Goal: Task Accomplishment & Management: Manage account settings

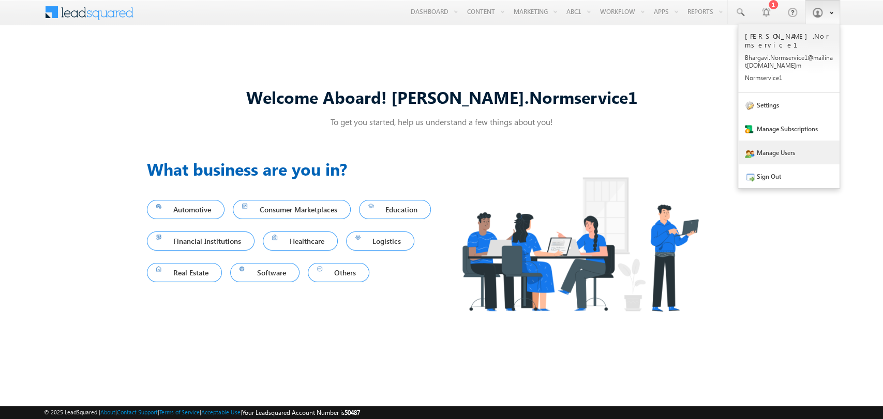
click at [775, 149] on link "Manage Users" at bounding box center [788, 153] width 101 height 24
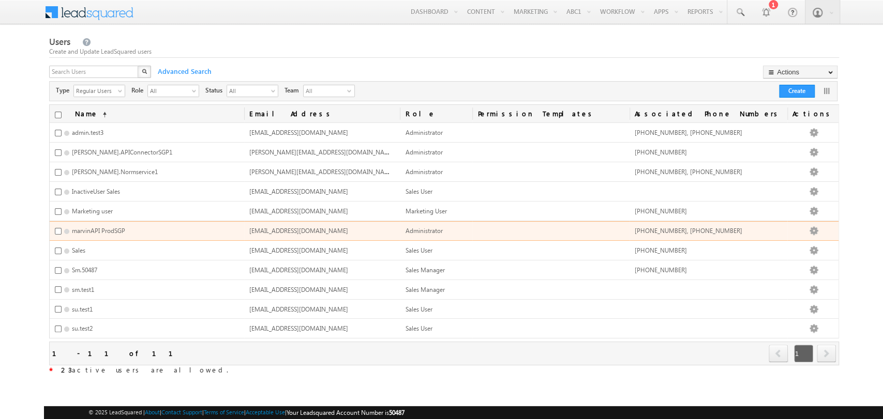
click at [288, 231] on div "marvinAPIAuto.ProdSGP@mailinator.com" at bounding box center [298, 231] width 99 height 9
copy span "marvinAPIAuto.ProdSGP@mailinator.com"
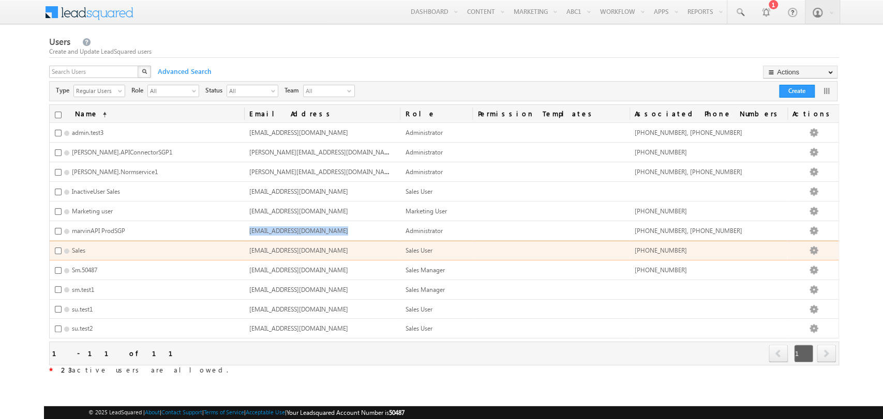
drag, startPoint x: 254, startPoint y: 248, endPoint x: 341, endPoint y: 249, distance: 87.4
click at [341, 249] on span "su.APIConnectorSGP1@lsqdev.in" at bounding box center [298, 251] width 99 height 8
copy span "su.APIConnectorSGP1@lsqdev.in"
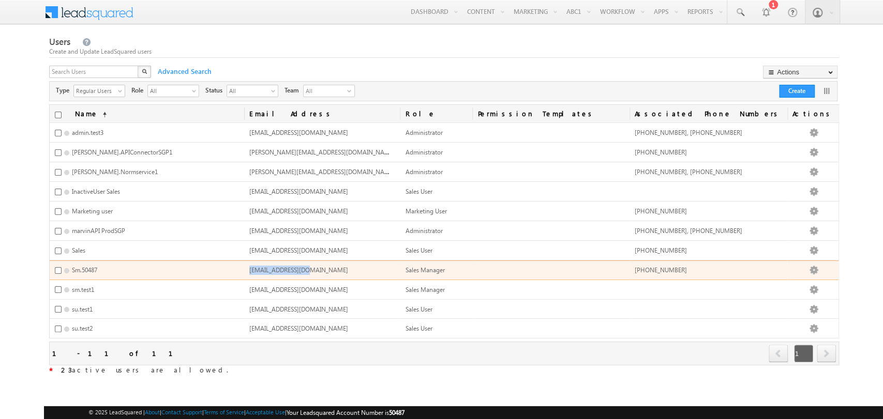
drag, startPoint x: 254, startPoint y: 266, endPoint x: 311, endPoint y: 263, distance: 57.5
click at [311, 266] on div "Sm.50487@lsqdev.in" at bounding box center [298, 270] width 99 height 9
copy span "Sm.50487@lsqdev.in"
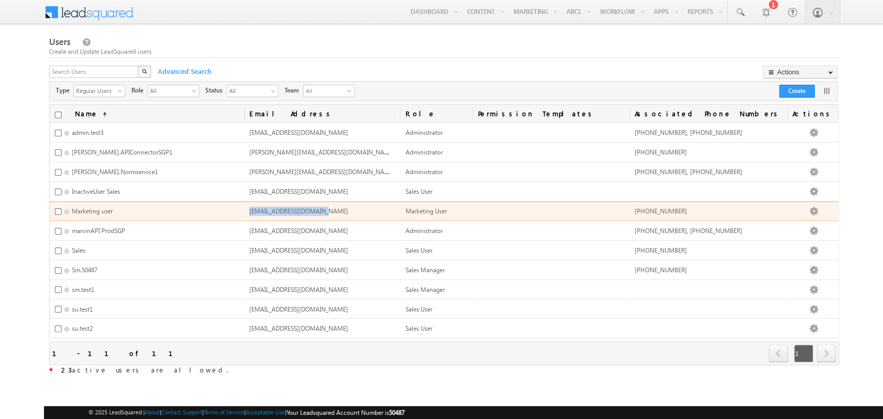
drag, startPoint x: 254, startPoint y: 209, endPoint x: 322, endPoint y: 205, distance: 67.9
click at [322, 207] on span "TeleAPI.MUser@lsqdev.in" at bounding box center [298, 211] width 99 height 8
copy span "TeleAPI.MUser@lsqdev.in"
